Goal: Task Accomplishment & Management: Manage account settings

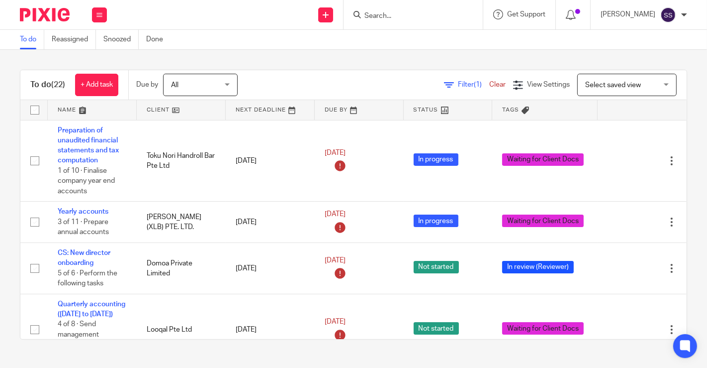
click at [560, 20] on div at bounding box center [573, 14] width 35 height 29
click at [566, 12] on icon at bounding box center [571, 15] width 10 height 10
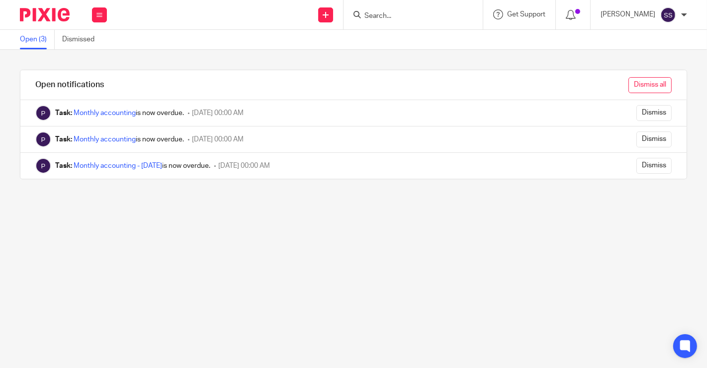
click at [639, 84] on input "Dismiss all" at bounding box center [650, 85] width 43 height 16
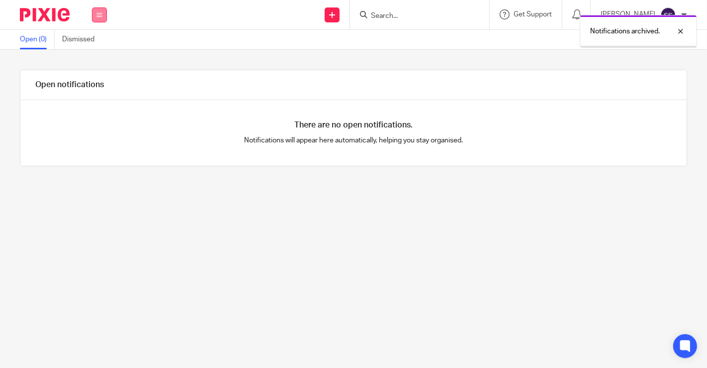
click at [92, 15] on button at bounding box center [99, 14] width 15 height 15
click at [98, 44] on link "Work" at bounding box center [94, 46] width 16 height 7
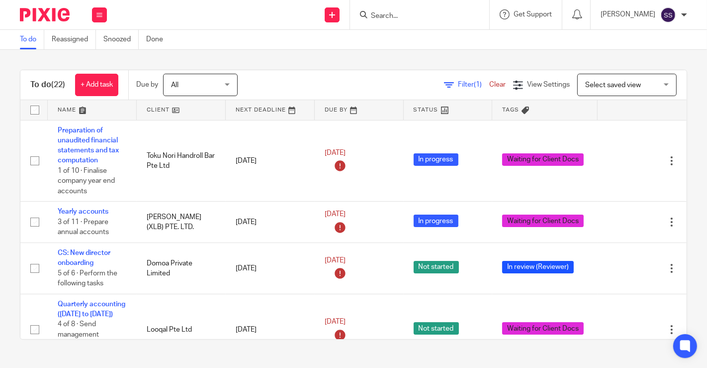
click at [178, 113] on link at bounding box center [181, 110] width 89 height 20
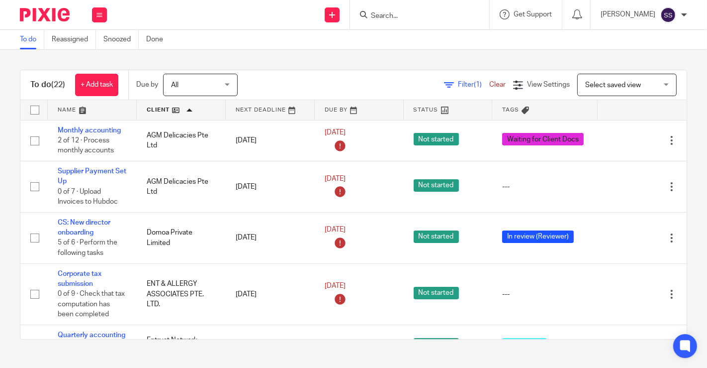
drag, startPoint x: 0, startPoint y: 56, endPoint x: 20, endPoint y: 47, distance: 21.6
click at [0, 56] on div "To do (22) + Add task Due by All All [DATE] [DATE] This week Next week This mon…" at bounding box center [353, 204] width 707 height 309
